Goal: Task Accomplishment & Management: Manage account settings

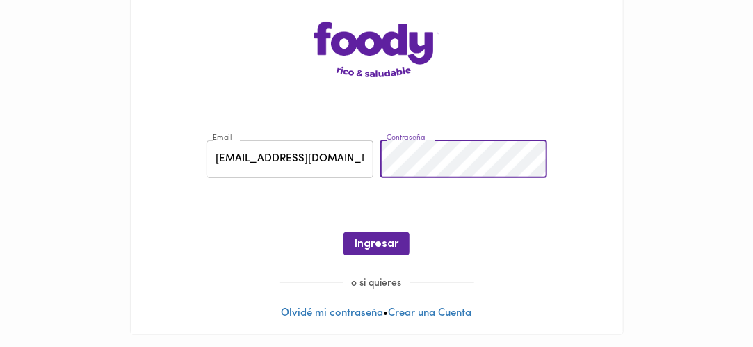
scroll to position [57, 0]
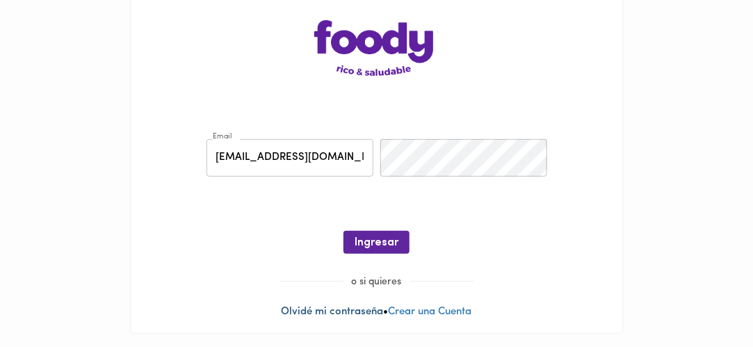
click at [346, 311] on link "Olvidé mi contraseña" at bounding box center [332, 311] width 102 height 10
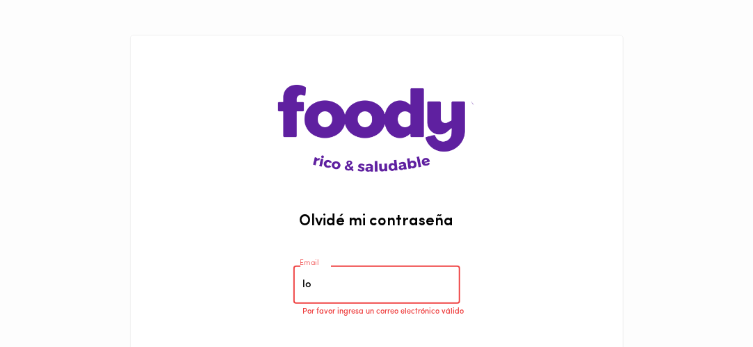
type input "[EMAIL_ADDRESS][DOMAIN_NAME]"
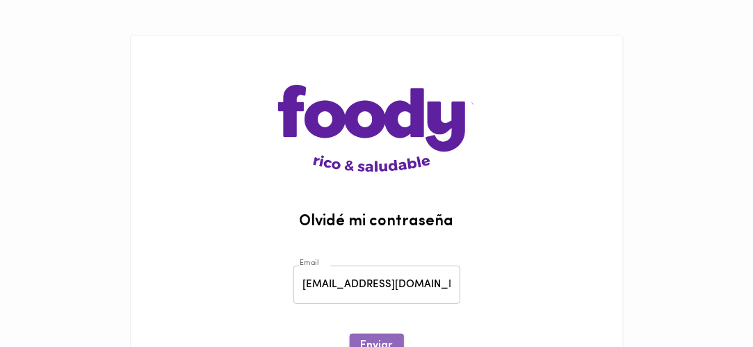
click at [385, 334] on button "Enviar" at bounding box center [377, 345] width 54 height 23
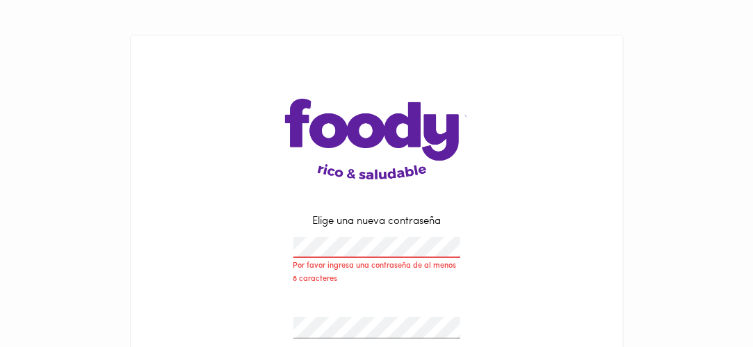
click at [290, 247] on div "Por favor ingresa una contraseña de al menos 8 caracteres" at bounding box center [377, 262] width 174 height 56
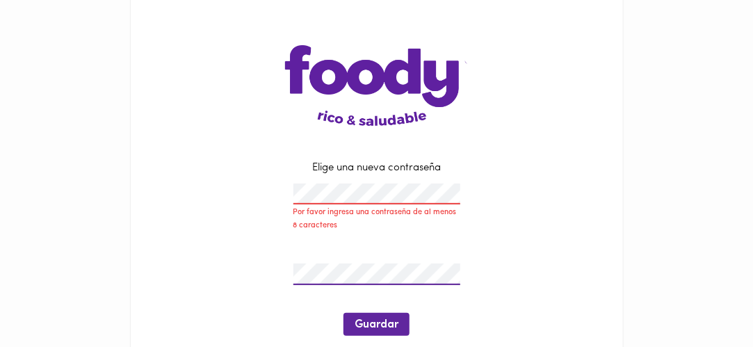
scroll to position [74, 0]
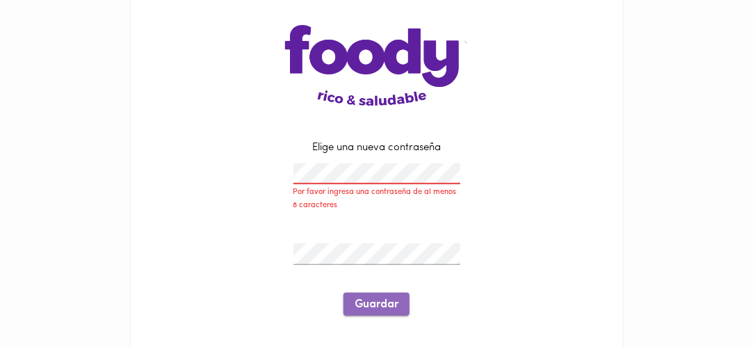
click at [373, 309] on span "Guardar" at bounding box center [376, 304] width 44 height 13
click at [390, 306] on span "Guardar" at bounding box center [376, 304] width 44 height 13
click at [389, 307] on span "Guardar" at bounding box center [376, 304] width 44 height 13
click at [381, 301] on span "Guardar" at bounding box center [376, 304] width 44 height 13
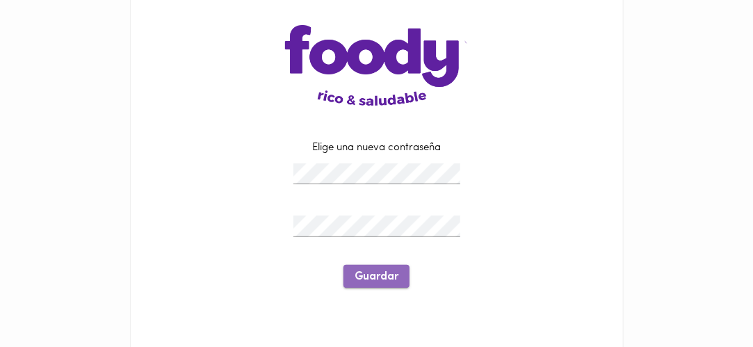
click at [388, 279] on span "Guardar" at bounding box center [376, 276] width 44 height 13
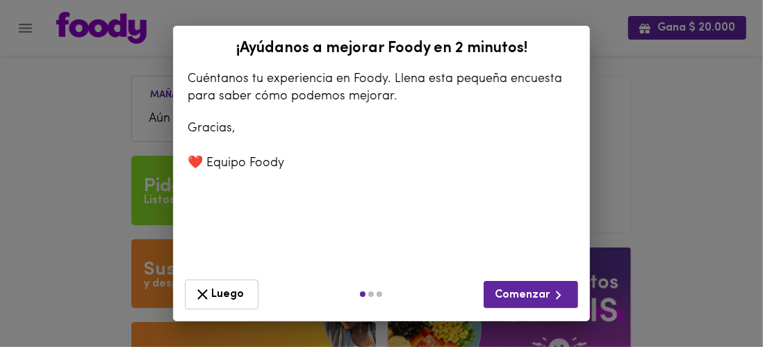
click at [210, 296] on span "Luego" at bounding box center [222, 294] width 56 height 17
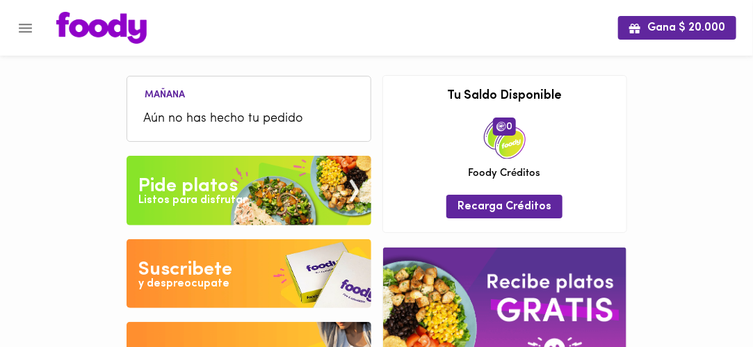
click at [280, 207] on img at bounding box center [248, 190] width 245 height 69
